Goal: Transaction & Acquisition: Purchase product/service

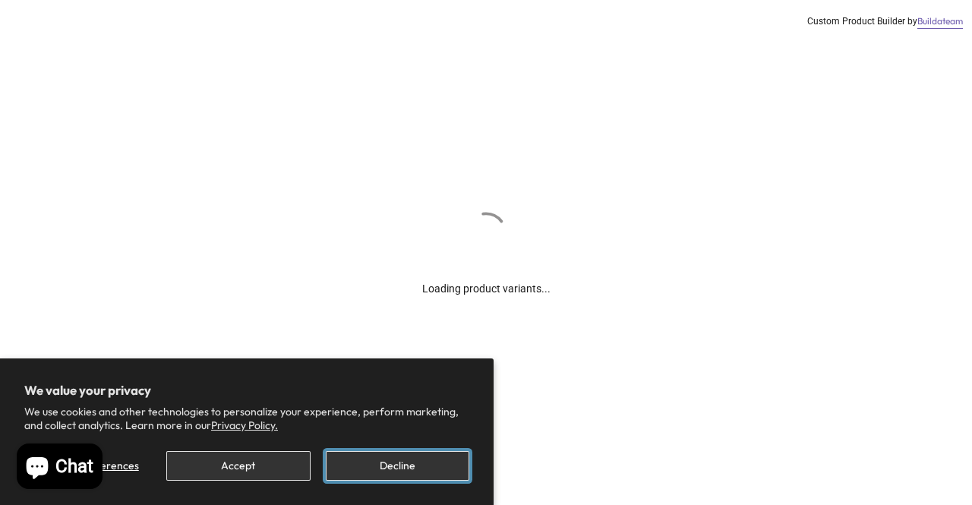
click at [387, 455] on button "Decline" at bounding box center [398, 466] width 144 height 30
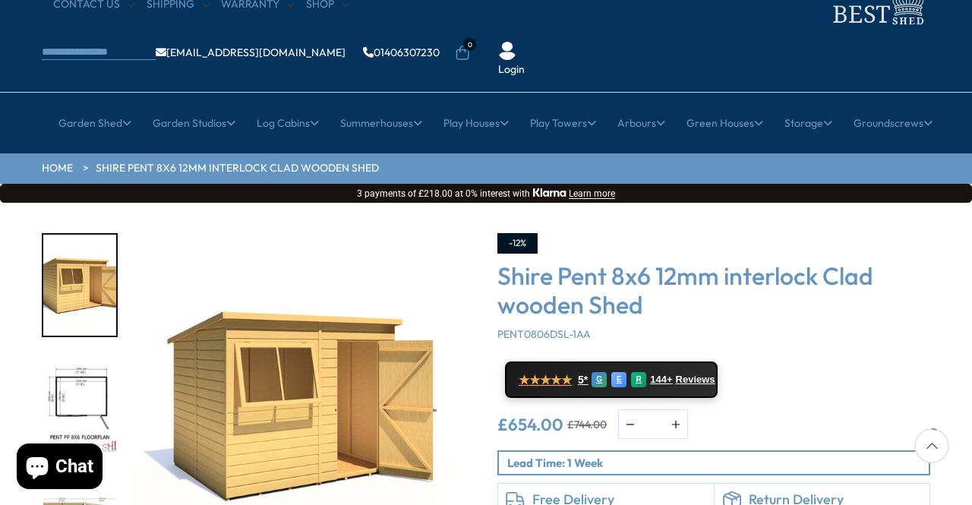
scroll to position [228, 0]
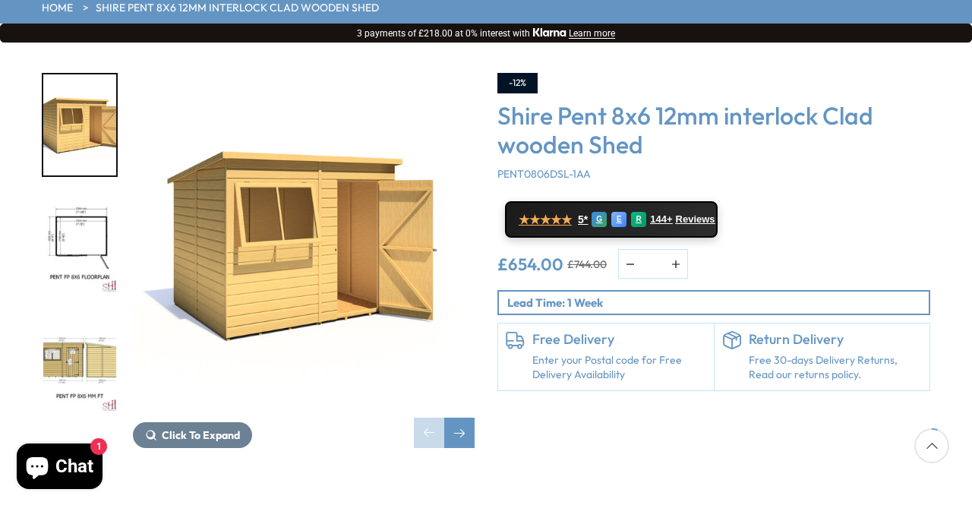
click at [89, 194] on img "2 / 8" at bounding box center [79, 244] width 73 height 101
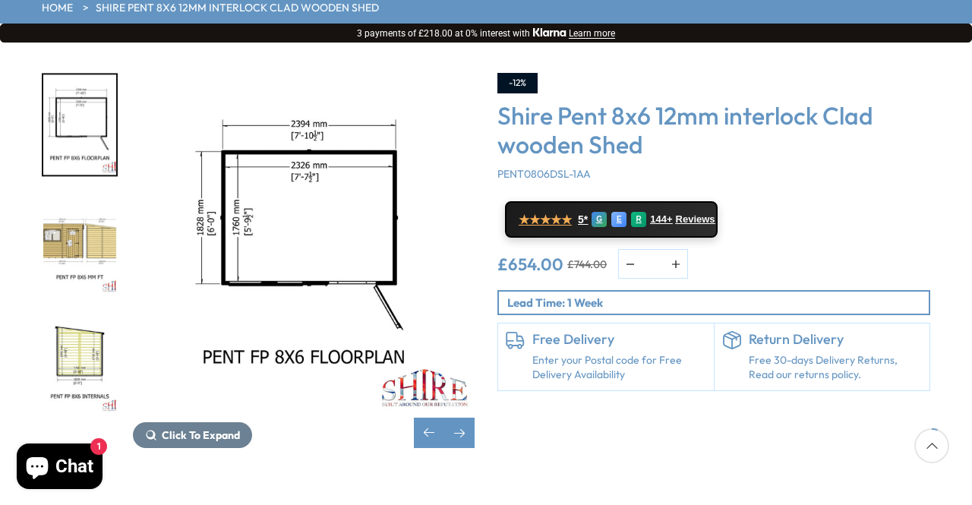
click at [74, 204] on img "3 / 8" at bounding box center [79, 244] width 73 height 101
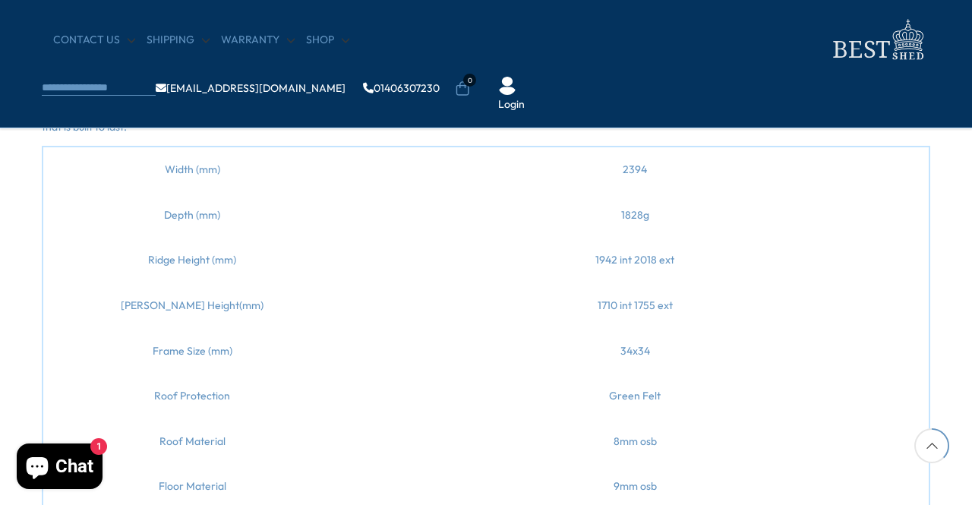
scroll to position [1519, 0]
